Goal: Information Seeking & Learning: Learn about a topic

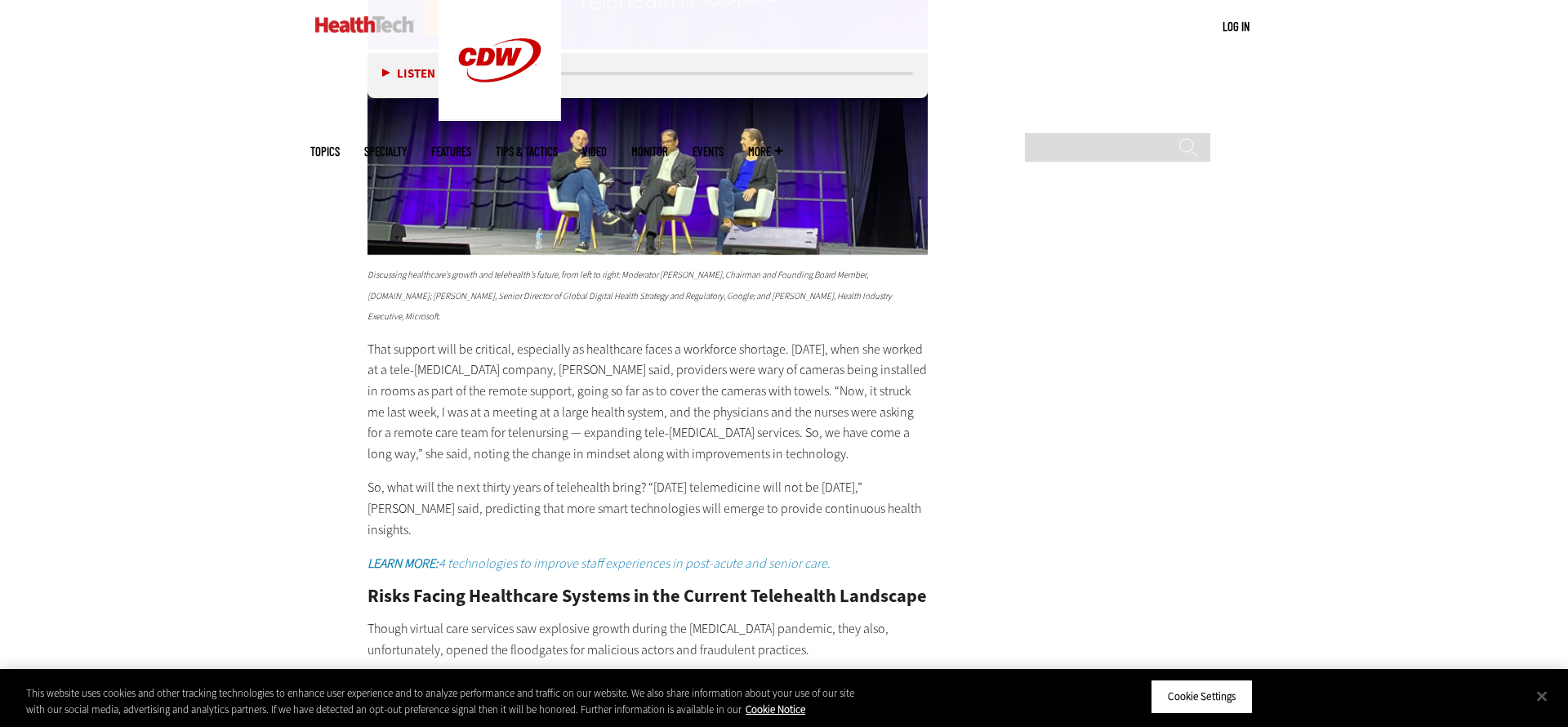
scroll to position [4254, 0]
